Goal: Task Accomplishment & Management: Use online tool/utility

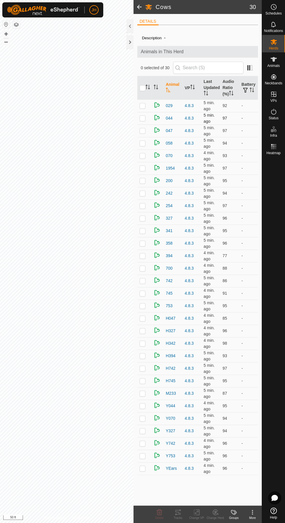
click at [142, 117] on p-checkbox at bounding box center [143, 118] width 6 height 5
checkbox input "true"
click at [178, 512] on icon at bounding box center [177, 512] width 5 height 5
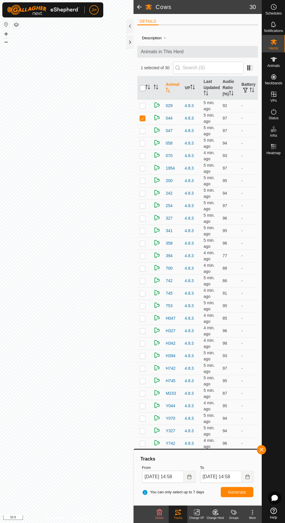
click at [142, 88] on input "checkbox" at bounding box center [143, 88] width 6 height 6
checkbox input "true"
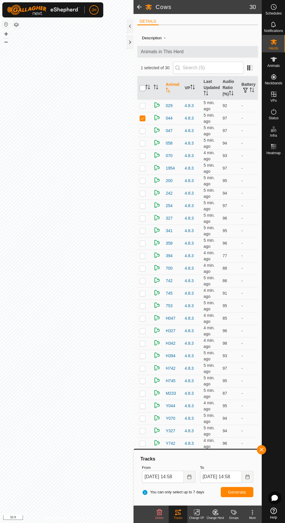
checkbox input "true"
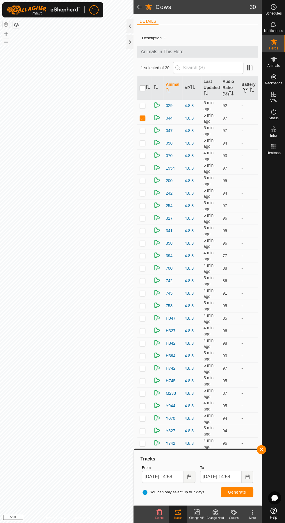
checkbox input "true"
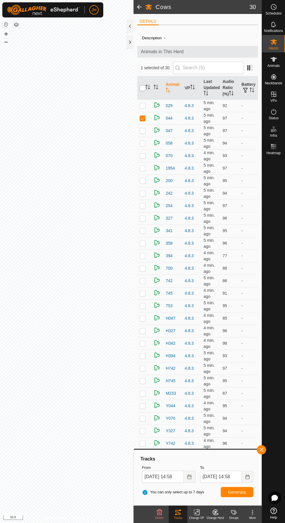
checkbox input "true"
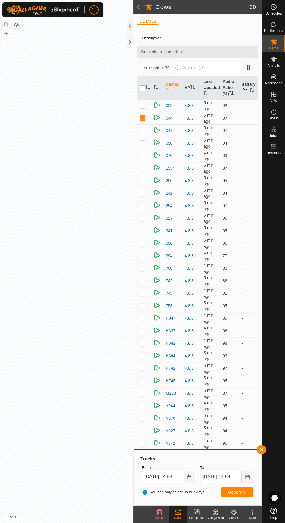
checkbox input "true"
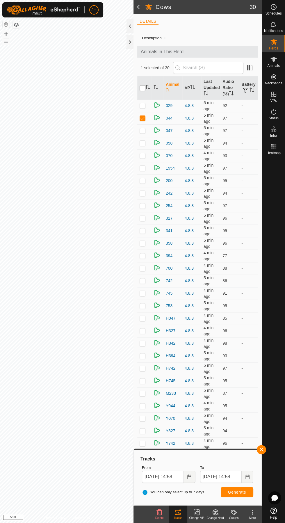
checkbox input "true"
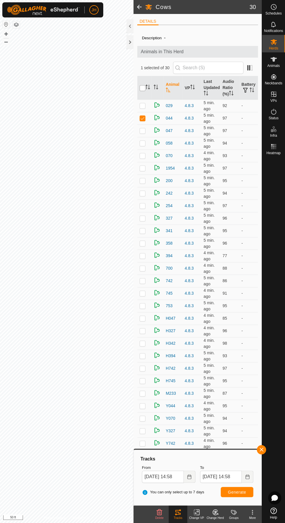
checkbox input "true"
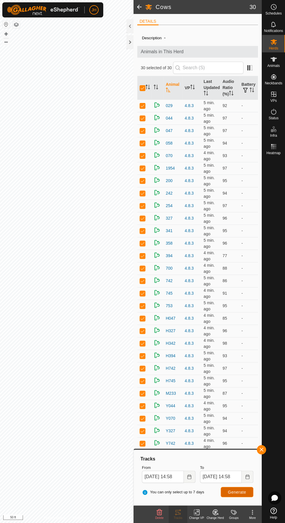
click at [245, 493] on span "Generate" at bounding box center [237, 492] width 18 height 5
click at [189, 477] on icon "Choose Date" at bounding box center [189, 477] width 5 height 5
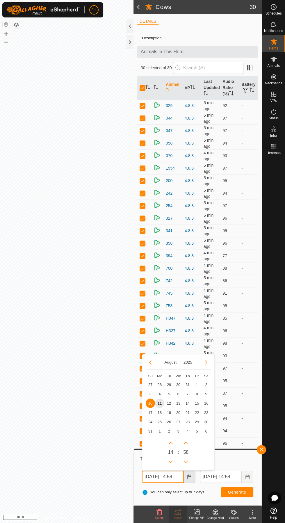
scroll to position [0, 3]
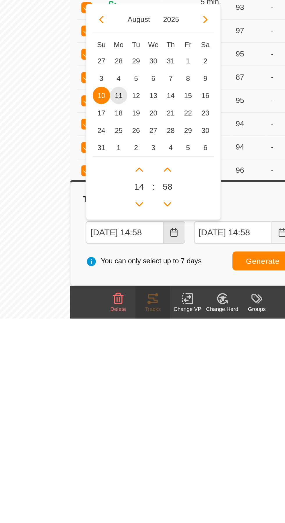
click at [190, 480] on button "Choose Date" at bounding box center [190, 477] width 12 height 12
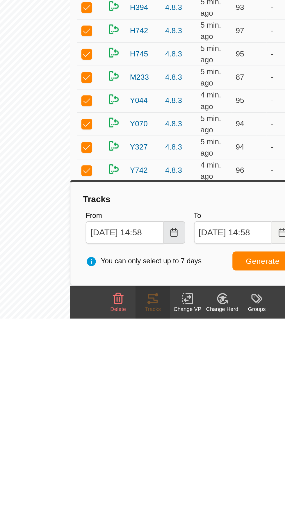
click at [192, 480] on button "Choose Date" at bounding box center [190, 477] width 12 height 12
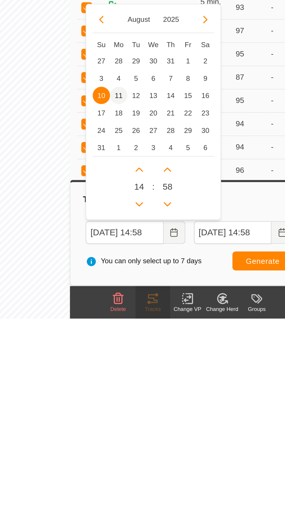
click at [161, 404] on span "11" at bounding box center [159, 403] width 9 height 9
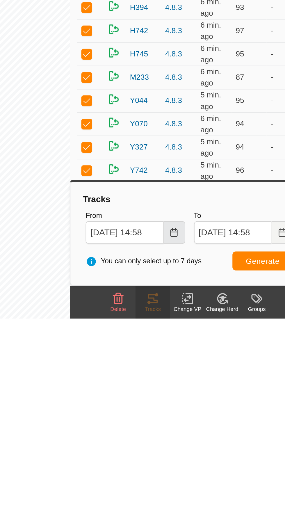
click at [193, 474] on button "Choose Date" at bounding box center [190, 477] width 12 height 12
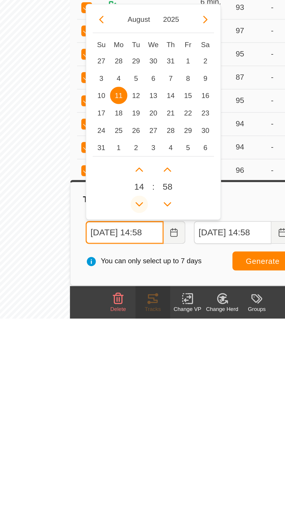
click at [173, 462] on icon "Previous Hour" at bounding box center [170, 461] width 5 height 5
click at [171, 462] on icon "Previous Hour" at bounding box center [170, 461] width 5 height 5
click at [174, 464] on button "Previous Hour" at bounding box center [170, 461] width 9 height 9
click at [171, 462] on icon "Previous Hour" at bounding box center [171, 462] width 4 height 2
click at [171, 462] on icon "Previous Hour" at bounding box center [170, 461] width 5 height 5
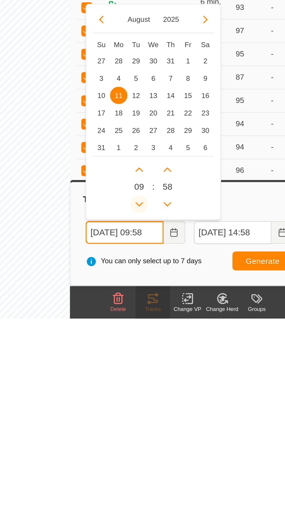
click at [171, 462] on icon "Previous Hour" at bounding box center [170, 461] width 5 height 5
type input "[DATE] 08:58"
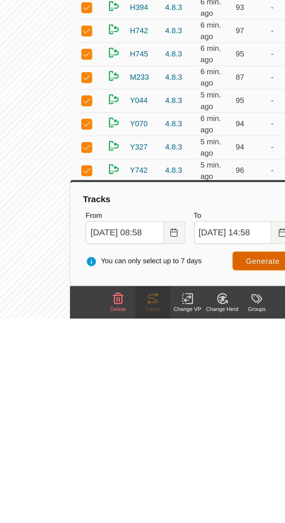
click at [236, 492] on span "Generate" at bounding box center [237, 492] width 18 height 5
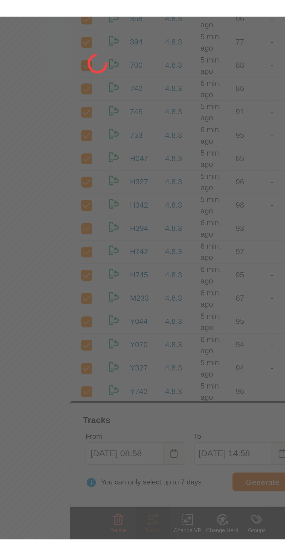
scroll to position [0, 0]
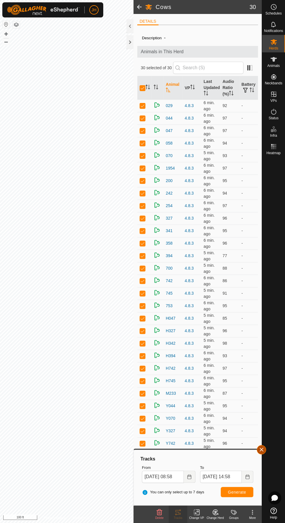
click at [263, 450] on span "button" at bounding box center [261, 450] width 5 height 5
